Goal: Task Accomplishment & Management: Manage account settings

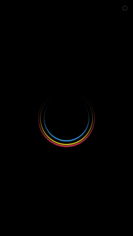
select select
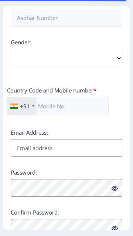
scroll to position [309, 0]
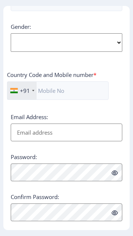
click at [111, 236] on link "Log in" at bounding box center [110, 237] width 20 height 9
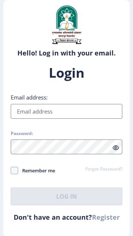
click at [92, 119] on input "Email address:" at bounding box center [67, 111] width 112 height 15
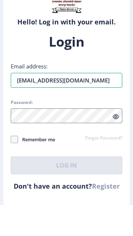
type input "[EMAIL_ADDRESS][DOMAIN_NAME]"
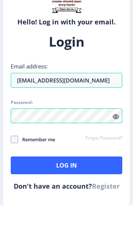
click at [15, 174] on span at bounding box center [14, 170] width 7 height 7
click at [11, 171] on input "Remember me" at bounding box center [11, 171] width 0 height 0
checkbox input "true"
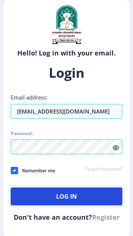
click at [107, 206] on button "Log In" at bounding box center [67, 197] width 112 height 18
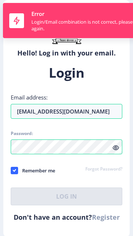
click at [114, 157] on div "Login Email address: [EMAIL_ADDRESS][DOMAIN_NAME] Password: Remember me Forgot …" at bounding box center [67, 134] width 112 height 141
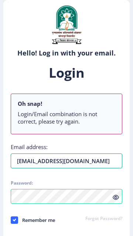
click at [34, 161] on input "[EMAIL_ADDRESS][DOMAIN_NAME]" at bounding box center [67, 161] width 112 height 15
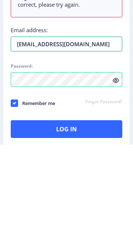
scroll to position [31, 0]
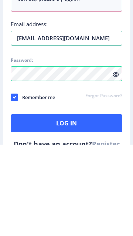
click at [28, 130] on input "[EMAIL_ADDRESS][DOMAIN_NAME]" at bounding box center [67, 129] width 112 height 15
type input "[EMAIL_ADDRESS][DOMAIN_NAME]"
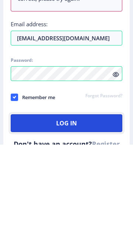
click at [109, 216] on button "Log In" at bounding box center [67, 215] width 112 height 18
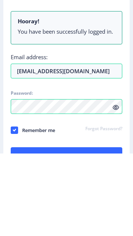
scroll to position [24, 0]
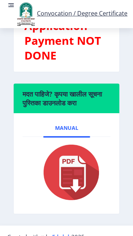
scroll to position [439, 0]
